Goal: Transaction & Acquisition: Purchase product/service

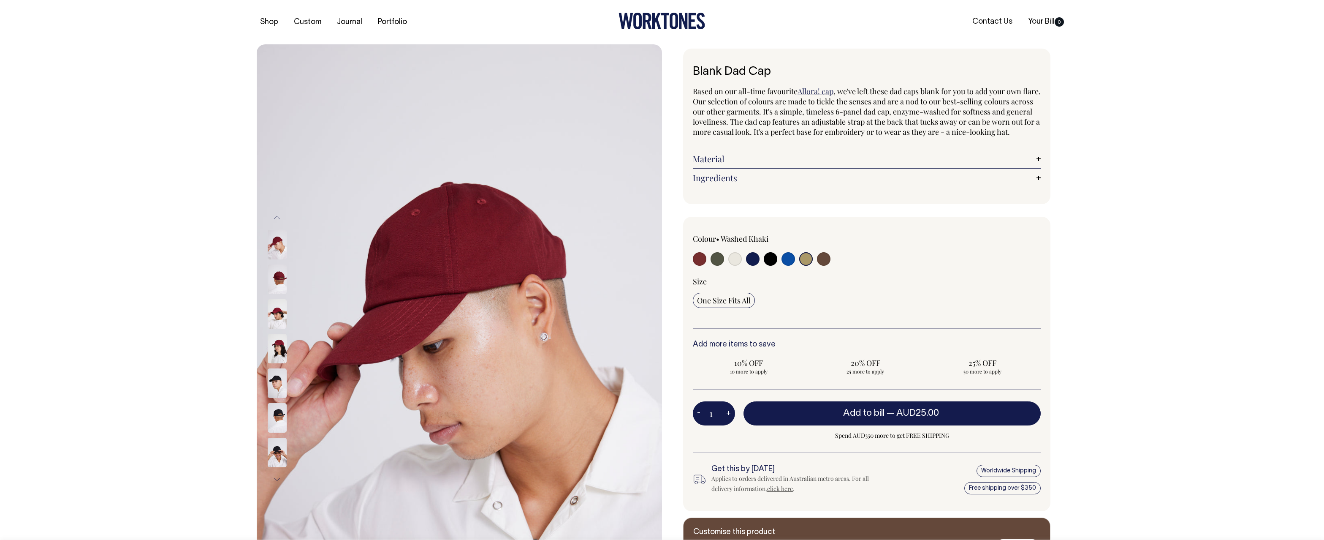
click at [283, 280] on img at bounding box center [277, 279] width 19 height 30
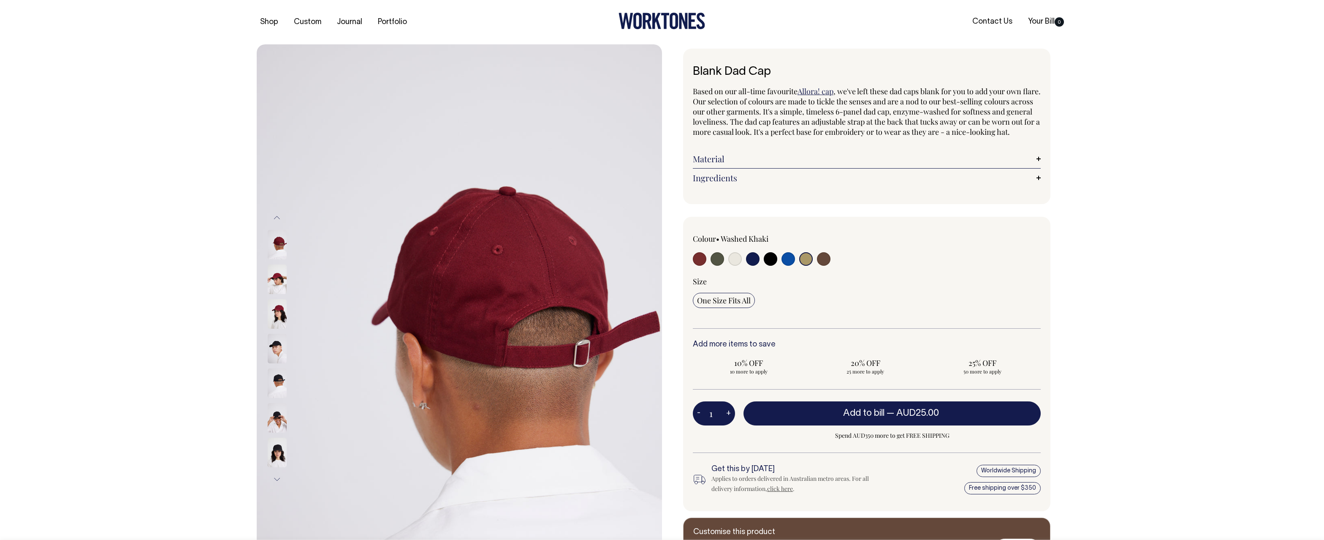
click at [277, 309] on img at bounding box center [277, 314] width 19 height 30
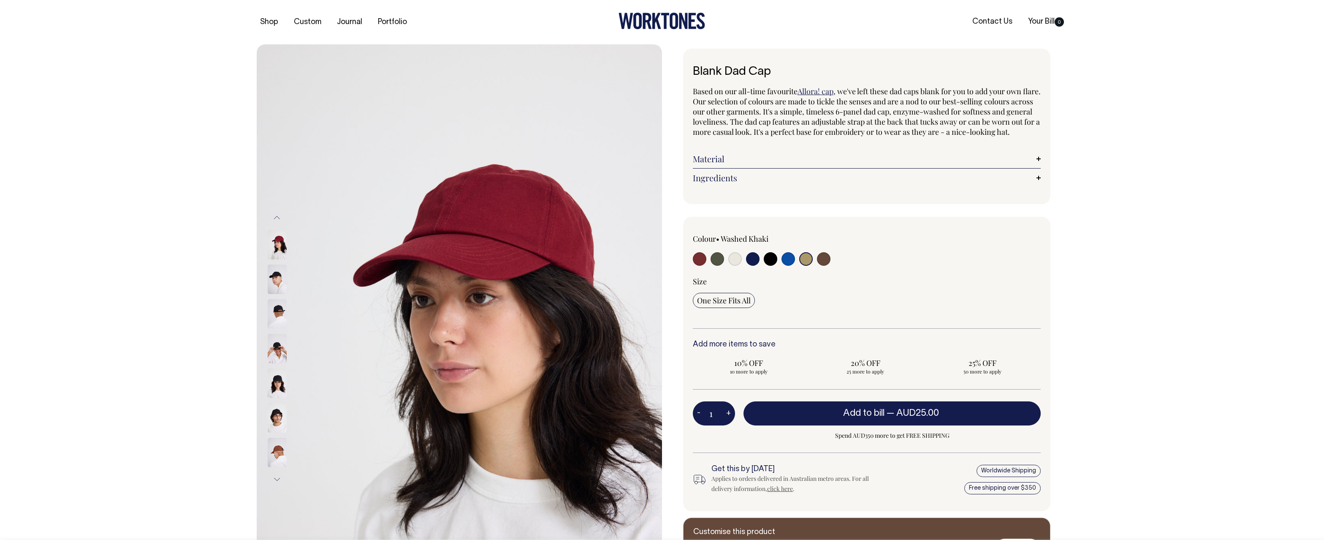
click at [735, 266] on input "radio" at bounding box center [735, 259] width 14 height 14
radio input "true"
select select "Natural"
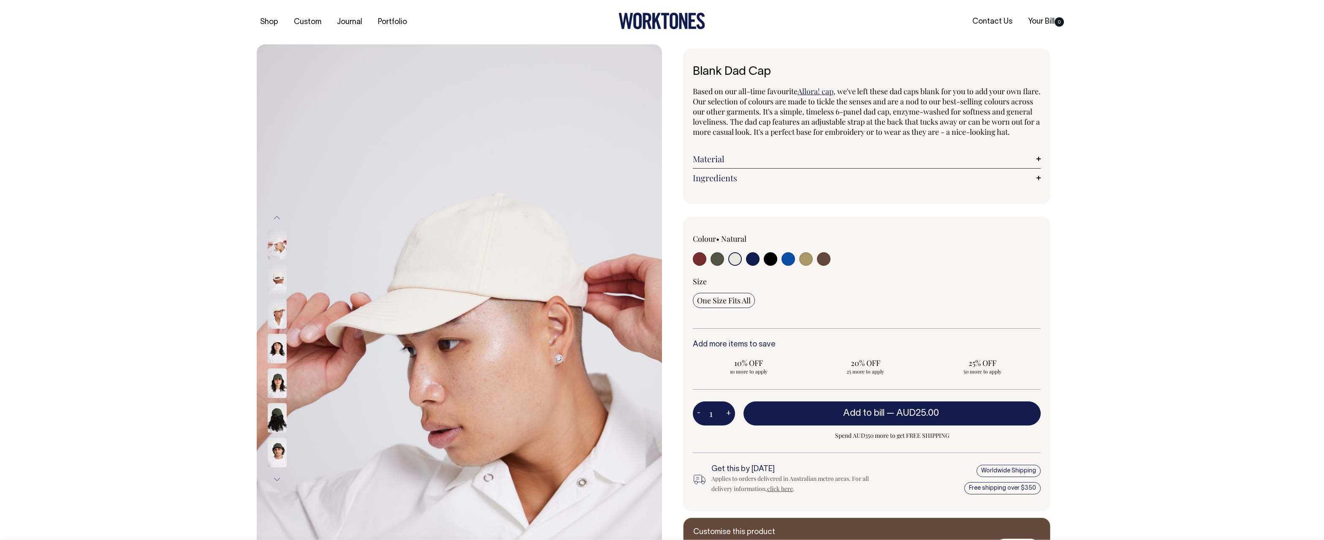
click at [284, 245] on img at bounding box center [277, 245] width 19 height 30
click at [285, 270] on img at bounding box center [277, 279] width 19 height 30
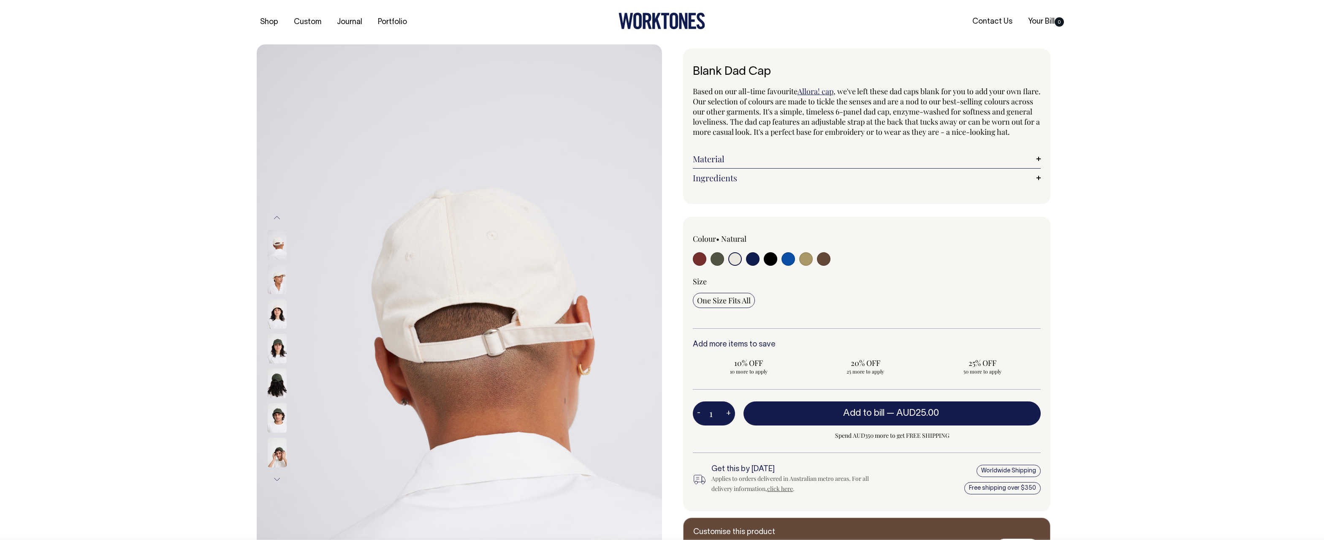
click at [282, 285] on img at bounding box center [277, 279] width 19 height 30
click at [274, 312] on img at bounding box center [277, 314] width 19 height 30
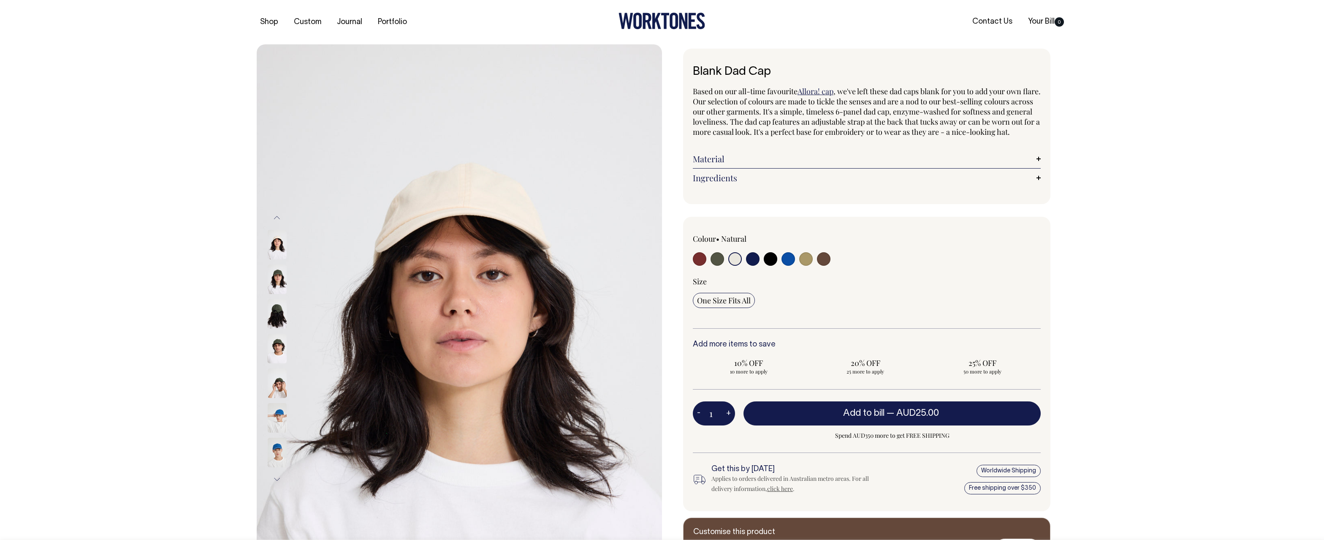
click at [275, 315] on img at bounding box center [277, 314] width 19 height 30
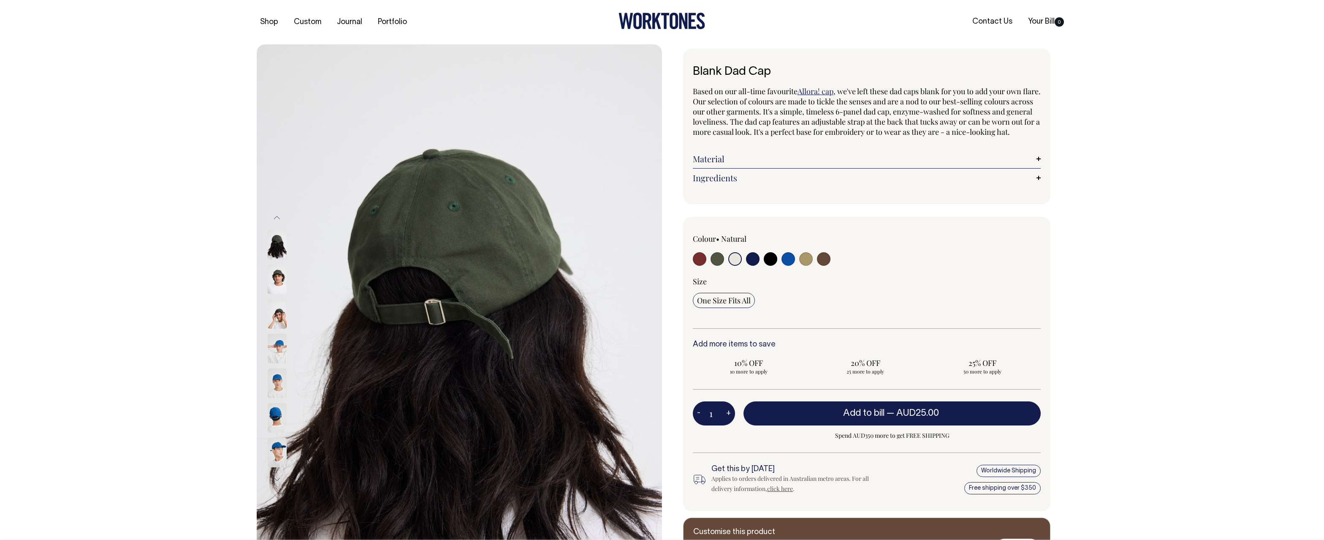
click at [280, 343] on img at bounding box center [277, 349] width 19 height 30
